Goal: Book appointment/travel/reservation

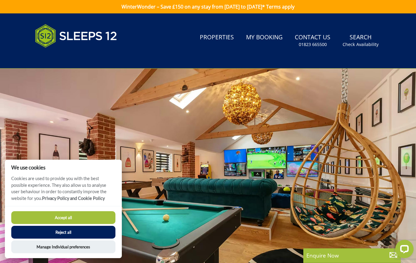
click at [87, 220] on button "Accept all" at bounding box center [63, 217] width 104 height 13
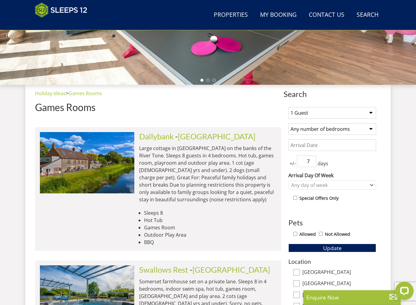
scroll to position [171, 0]
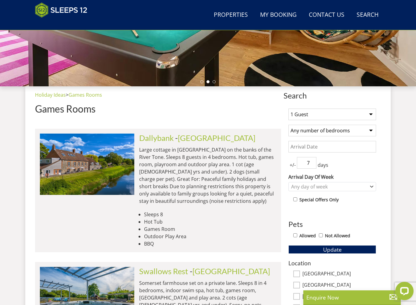
click at [370, 114] on select "1 Guest 2 Guests 3 Guests 4 Guests 5 Guests 6 Guests 7 Guests 8 Guests 9 Guests…" at bounding box center [333, 114] width 88 height 12
select select "6"
click at [369, 136] on select "Any number of bedrooms 1 Bedroom 2 Bedrooms 3 Bedrooms 4 Bedrooms 5 Bedrooms 6 …" at bounding box center [333, 131] width 88 height 12
select select "4"
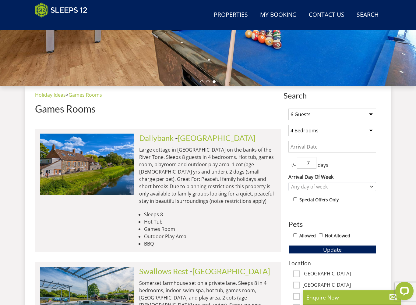
type input ".7"
click at [343, 145] on input "Date" at bounding box center [333, 147] width 88 height 12
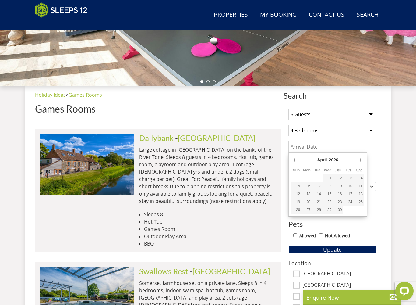
type input "[DATE]"
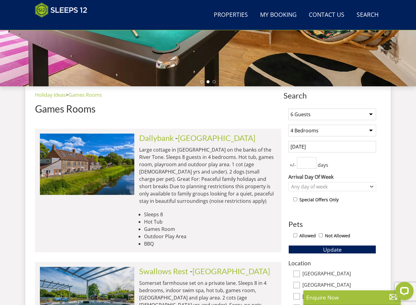
click at [292, 169] on div "1 Guest 2 Guests 3 Guests 4 Guests 5 Guests 6 Guests 7 Guests 8 Guests 9 Guests…" at bounding box center [333, 265] width 98 height 322
click at [290, 170] on div "1 Guest 2 Guests 3 Guests 4 Guests 5 Guests 6 Guests 7 Guests 8 Guests 9 Guests…" at bounding box center [333, 265] width 98 height 322
click at [290, 169] on div "1 Guest 2 Guests 3 Guests 4 Guests 5 Guests 6 Guests 7 Guests 8 Guests 9 Guests…" at bounding box center [333, 265] width 98 height 322
click at [292, 165] on span "+/-" at bounding box center [293, 164] width 9 height 7
click at [291, 165] on span "+/-" at bounding box center [293, 164] width 9 height 7
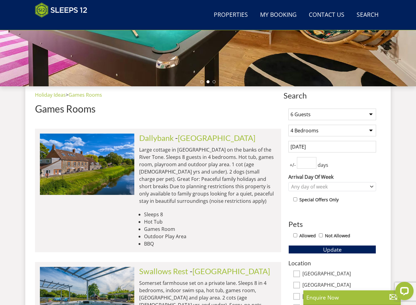
click at [297, 167] on input "number" at bounding box center [307, 163] width 20 height 12
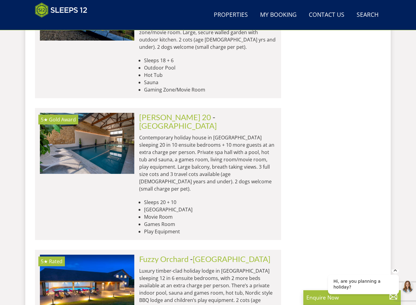
scroll to position [1333, 0]
